Goal: Transaction & Acquisition: Purchase product/service

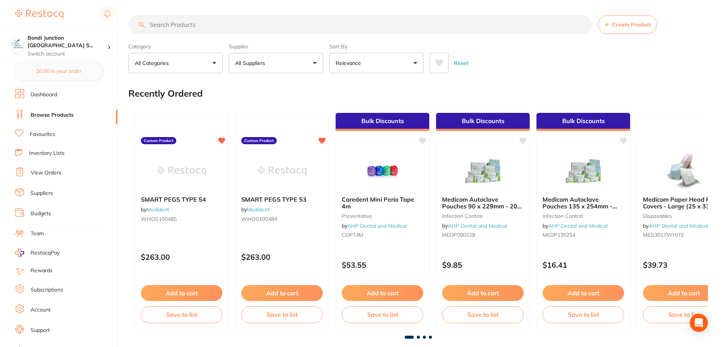
click at [184, 26] on input "search" at bounding box center [360, 24] width 464 height 19
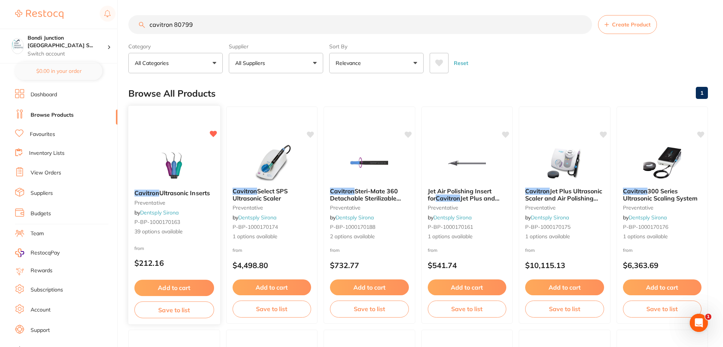
type input "cavitron 80799"
click at [178, 192] on span "Ultrasonic Inserts" at bounding box center [184, 193] width 51 height 8
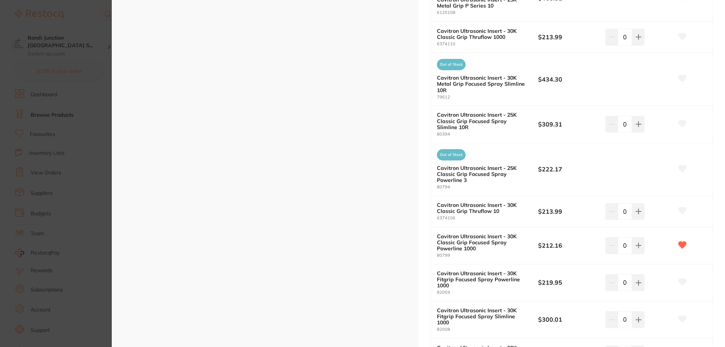
scroll to position [1208, 0]
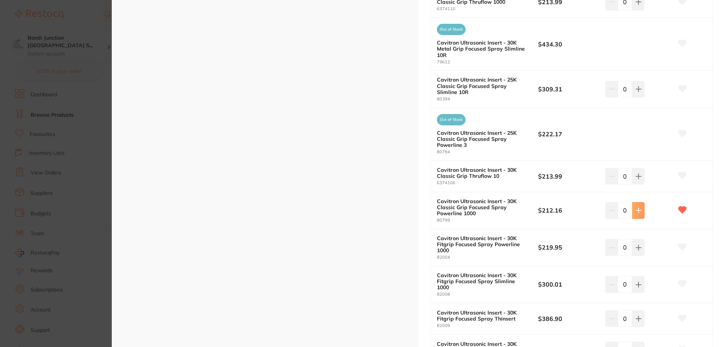
click at [639, 209] on icon at bounding box center [638, 210] width 6 height 6
click at [637, 209] on icon at bounding box center [637, 210] width 6 height 6
click at [637, 209] on icon at bounding box center [638, 210] width 5 height 5
click at [637, 209] on icon at bounding box center [638, 210] width 6 height 6
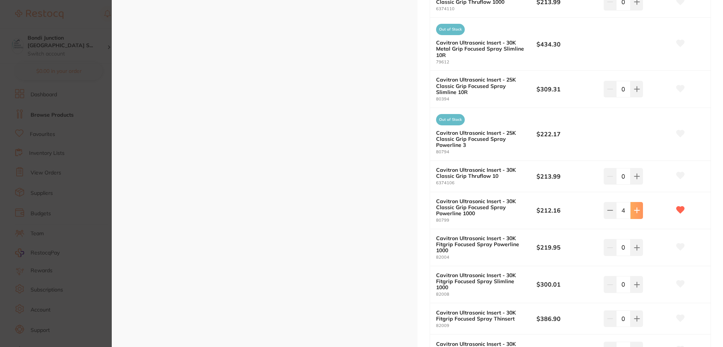
click at [637, 209] on icon at bounding box center [637, 210] width 6 height 6
click at [637, 209] on icon at bounding box center [638, 210] width 6 height 6
type input "6"
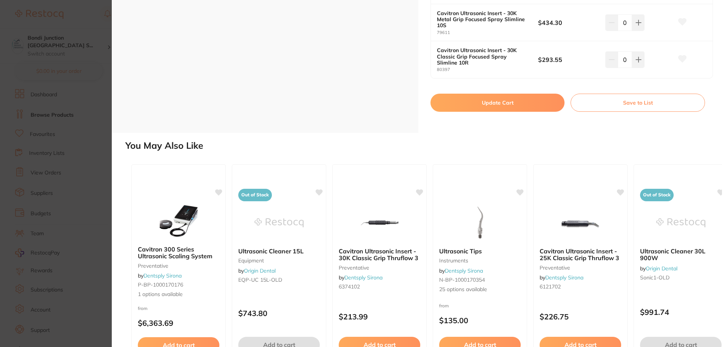
scroll to position [1495, 0]
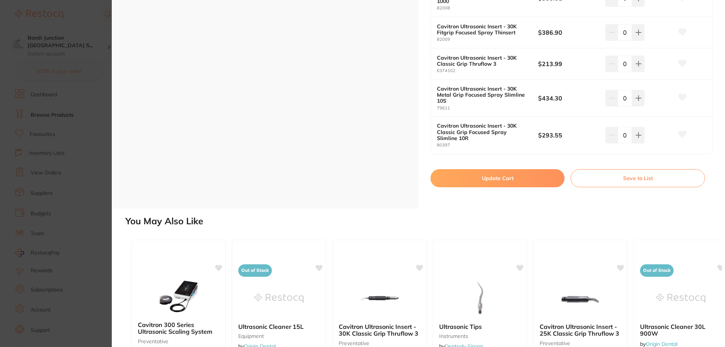
click at [498, 171] on button "Update Cart" at bounding box center [497, 178] width 134 height 18
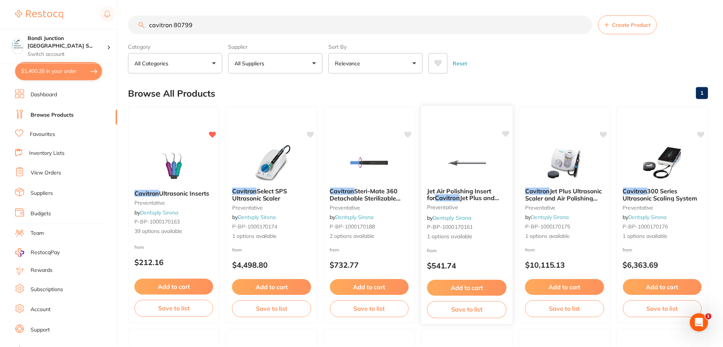
scroll to position [76, 0]
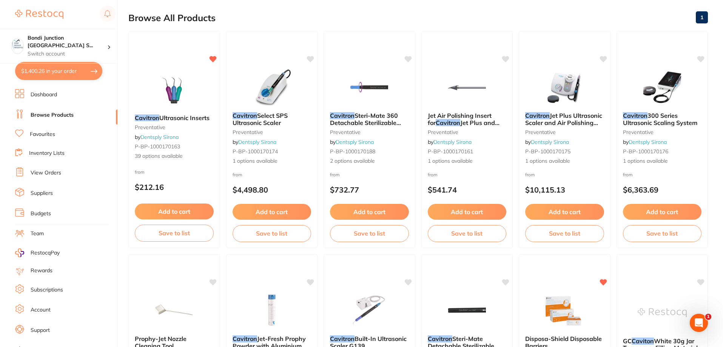
click at [71, 68] on button "$1,400.26 in your order" at bounding box center [58, 71] width 87 height 18
checkbox input "true"
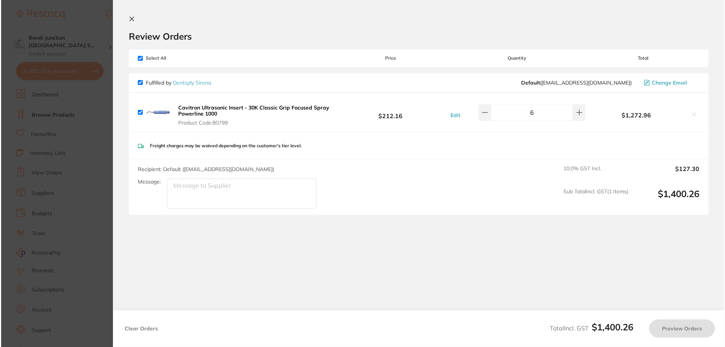
scroll to position [0, 0]
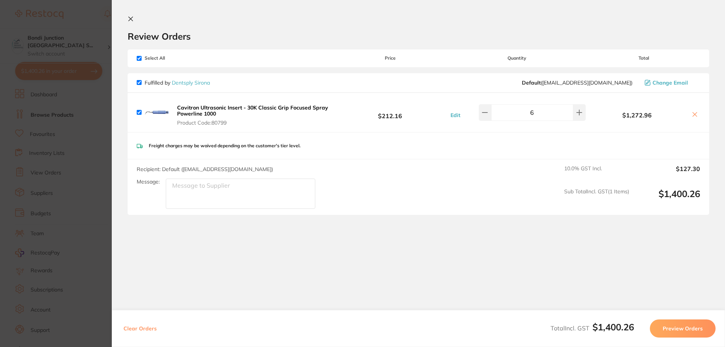
click at [667, 333] on button "Preview Orders" at bounding box center [683, 328] width 66 height 18
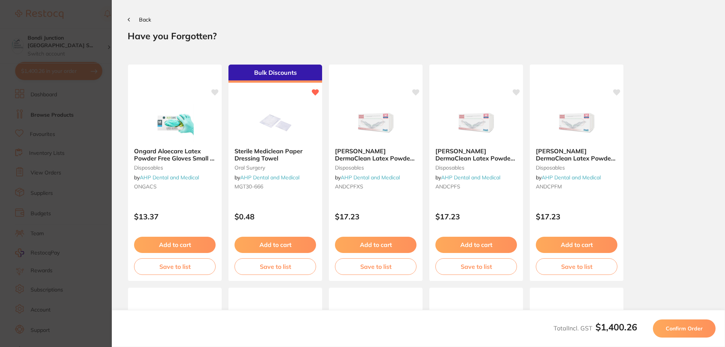
click at [667, 329] on span "Confirm Order" at bounding box center [684, 328] width 37 height 7
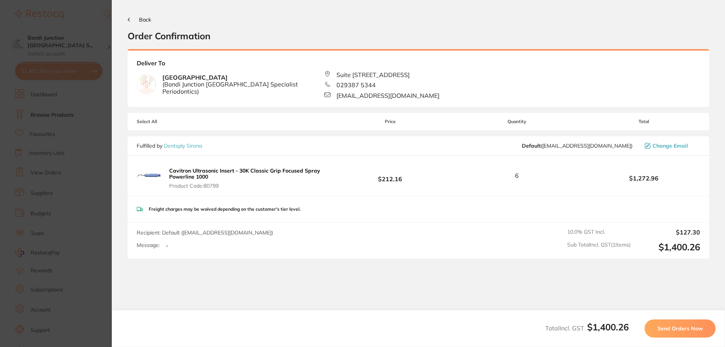
click at [666, 329] on span "Send Orders Now" at bounding box center [679, 328] width 45 height 7
